Goal: Task Accomplishment & Management: Use online tool/utility

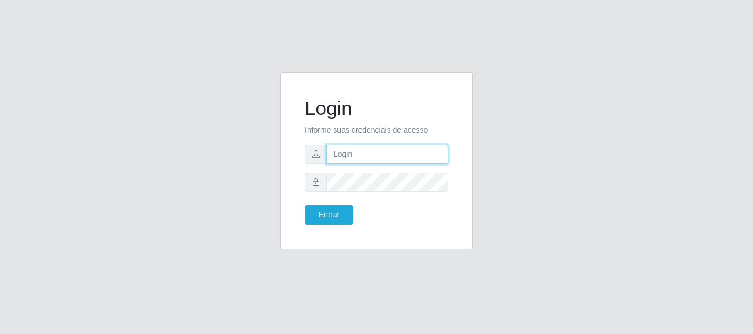
click at [382, 151] on input "text" at bounding box center [387, 154] width 122 height 19
drag, startPoint x: 379, startPoint y: 156, endPoint x: 428, endPoint y: 155, distance: 49.6
click at [428, 155] on input "ian@galiottoAa123456" at bounding box center [387, 154] width 122 height 19
type input "[PERSON_NAME]@[PERSON_NAME]"
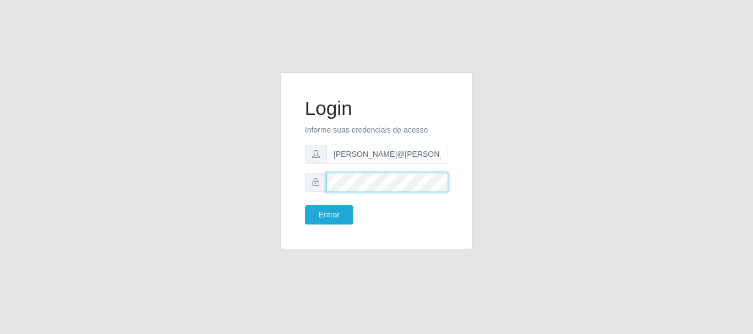
click at [305, 206] on button "Entrar" at bounding box center [329, 215] width 48 height 19
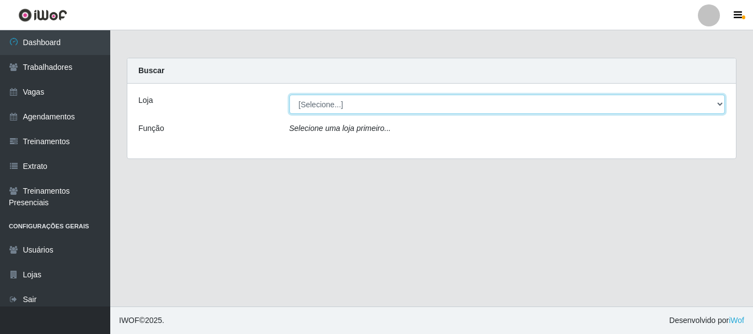
click at [446, 109] on select "[Selecione...] [GEOGRAPHIC_DATA]" at bounding box center [507, 104] width 436 height 19
select select "279"
click at [289, 95] on select "[Selecione...] [GEOGRAPHIC_DATA]" at bounding box center [507, 104] width 436 height 19
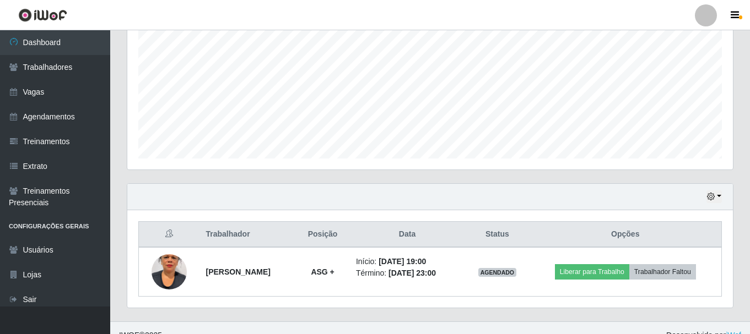
scroll to position [250, 0]
